Goal: Navigation & Orientation: Find specific page/section

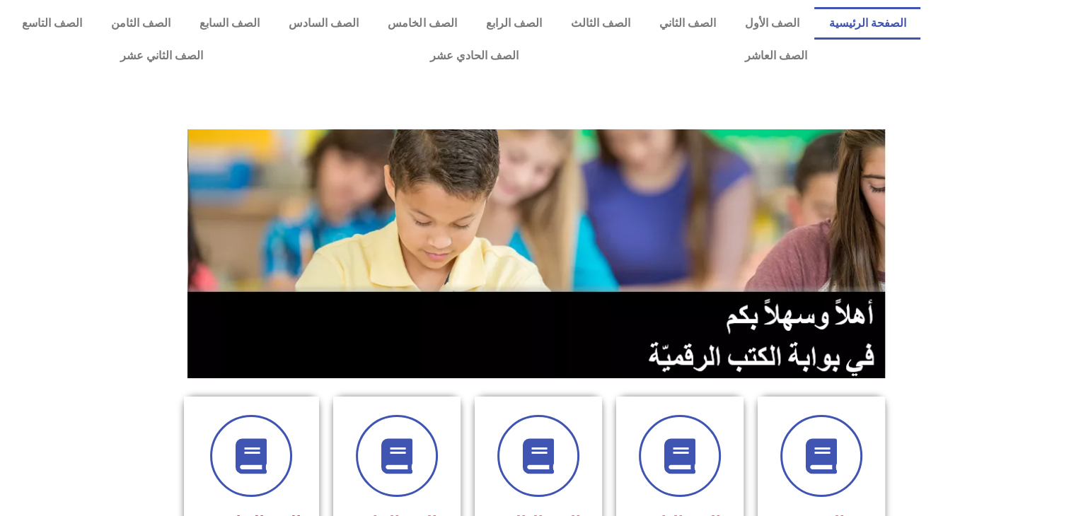
click at [988, 152] on section at bounding box center [538, 254] width 1076 height 270
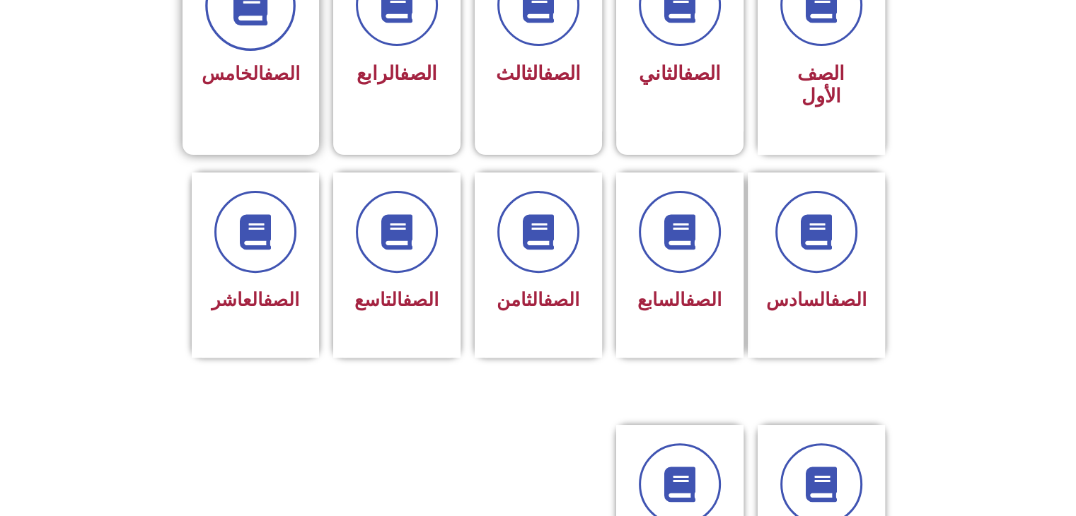
click at [244, 40] on span at bounding box center [250, 5] width 91 height 91
